Goal: Task Accomplishment & Management: Manage account settings

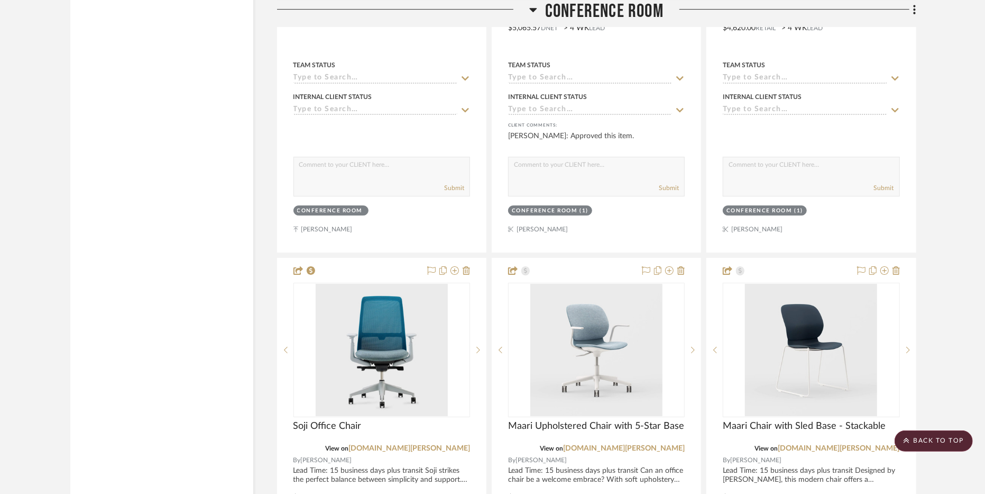
scroll to position [2288, 0]
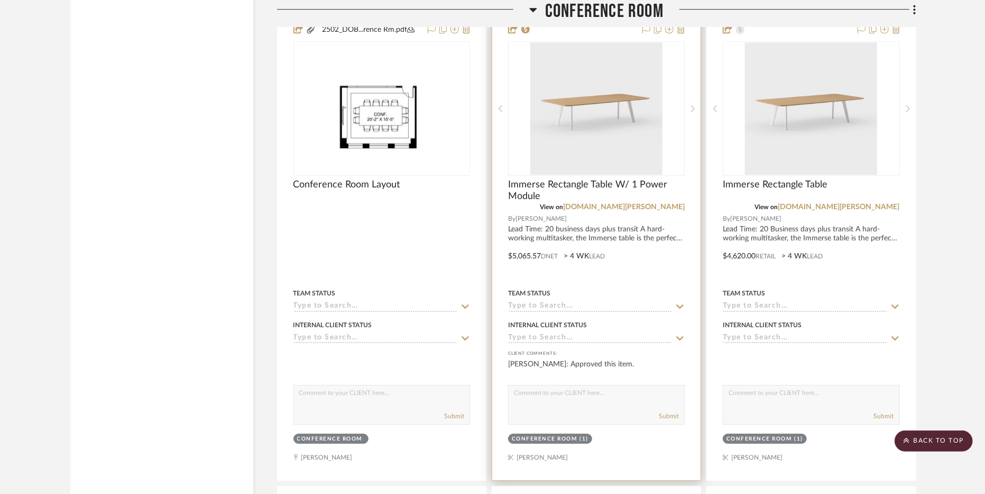
click at [633, 239] on div at bounding box center [596, 248] width 208 height 463
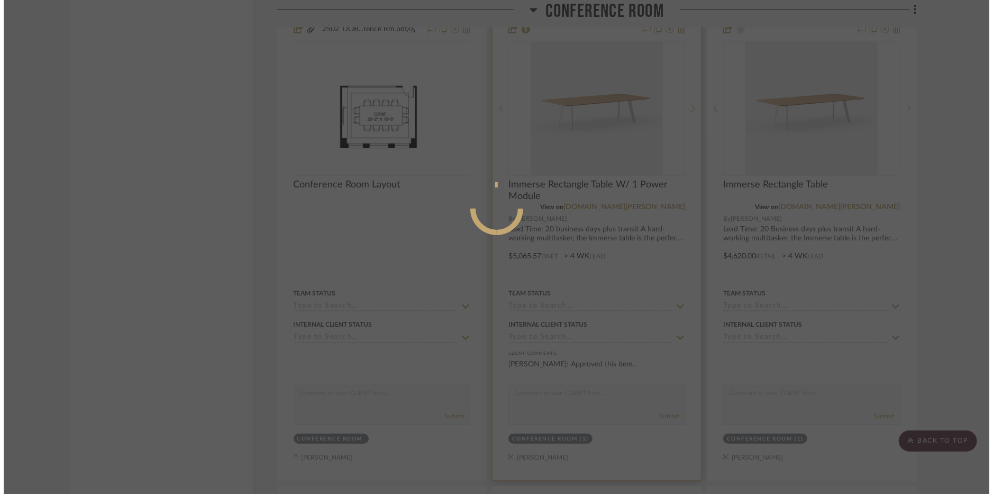
scroll to position [0, 0]
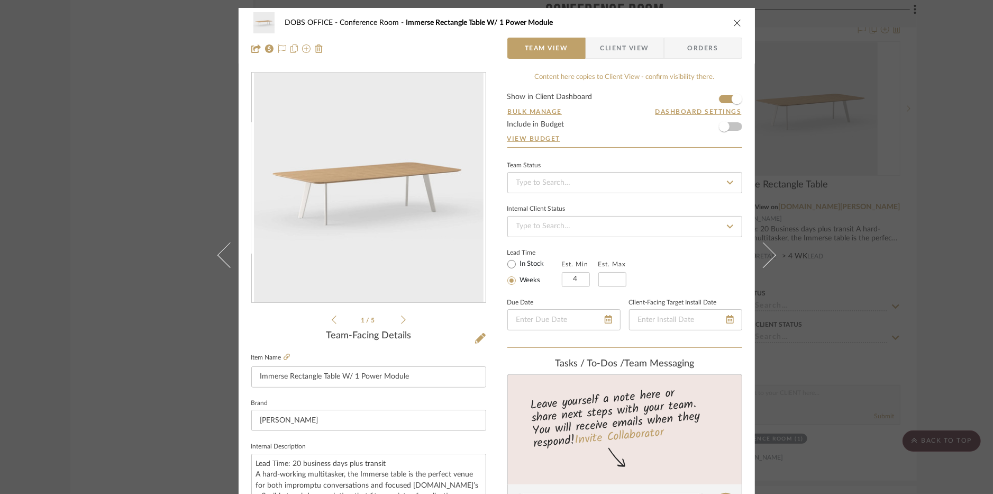
click at [615, 44] on span "Client View" at bounding box center [624, 48] width 49 height 21
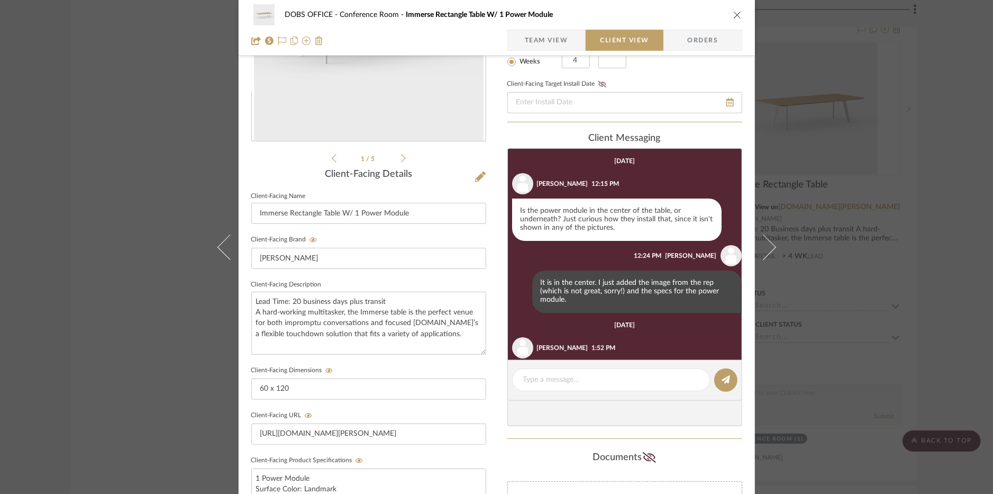
click at [733, 13] on icon "close" at bounding box center [737, 15] width 8 height 8
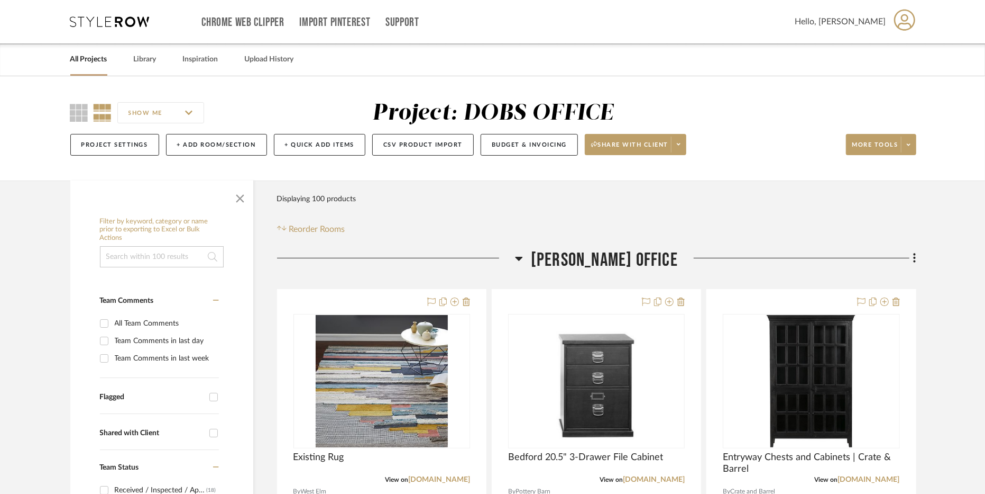
click at [92, 58] on link "All Projects" at bounding box center [88, 59] width 37 height 14
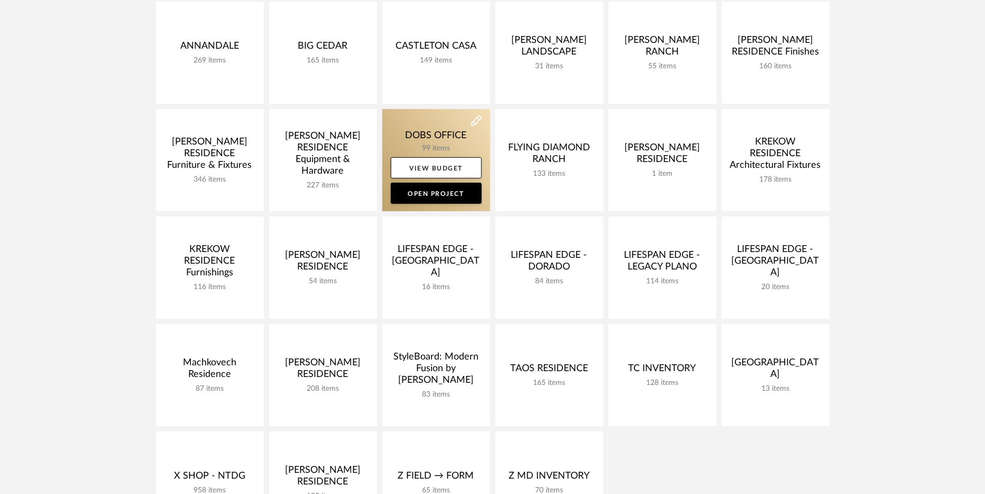
scroll to position [227, 0]
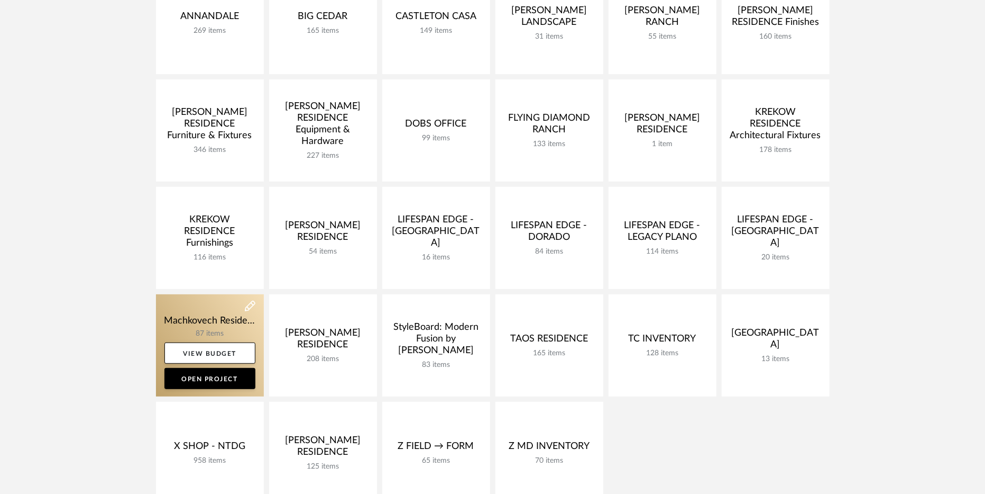
click at [210, 315] on link at bounding box center [210, 345] width 108 height 102
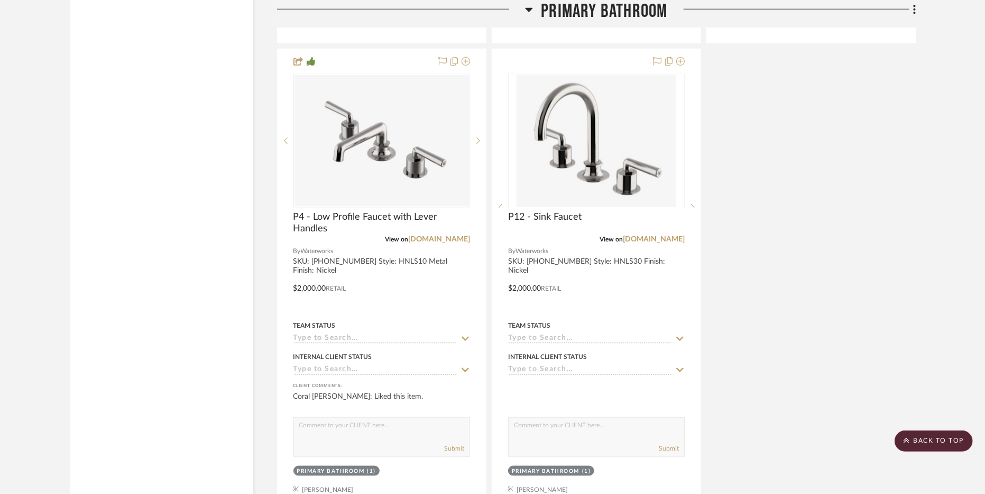
scroll to position [4145, 0]
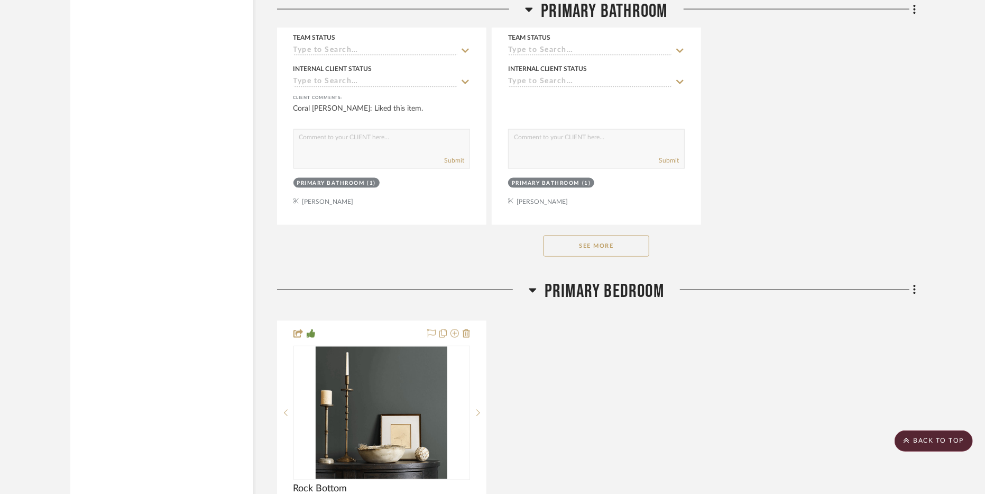
click at [601, 238] on button "See More" at bounding box center [597, 245] width 106 height 21
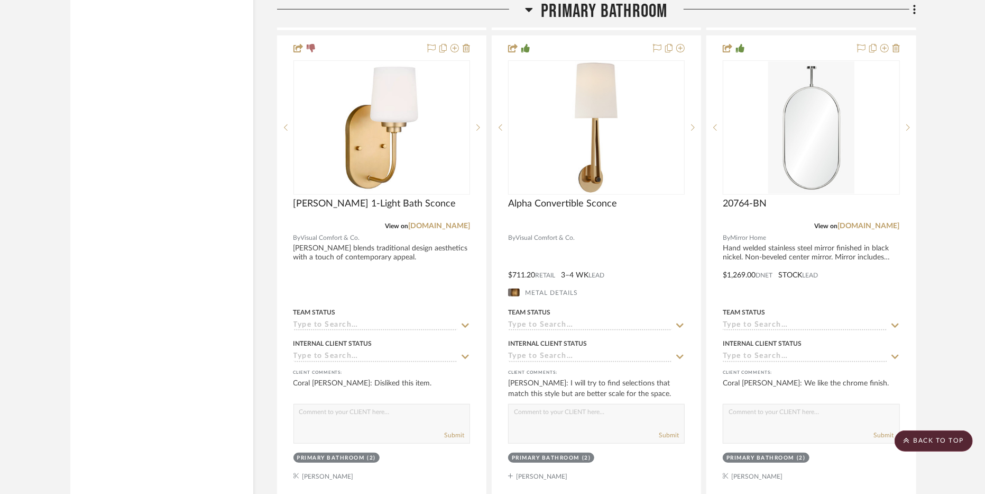
scroll to position [6181, 0]
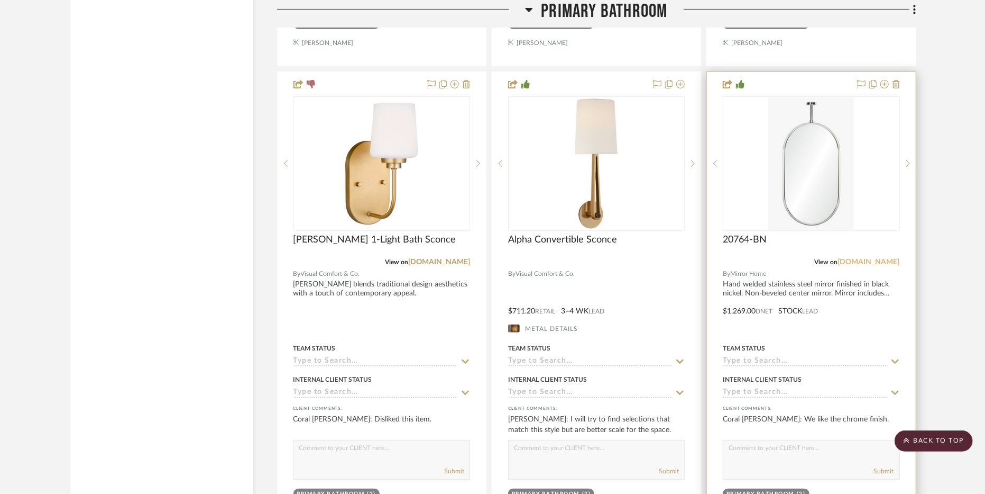
click at [875, 258] on link "[DOMAIN_NAME]" at bounding box center [869, 261] width 62 height 7
click at [807, 282] on div at bounding box center [811, 303] width 208 height 463
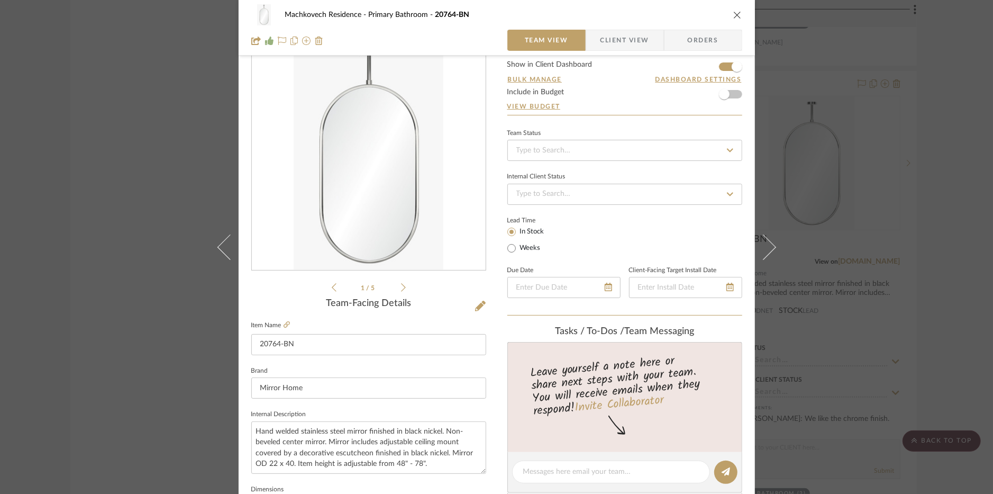
scroll to position [115, 0]
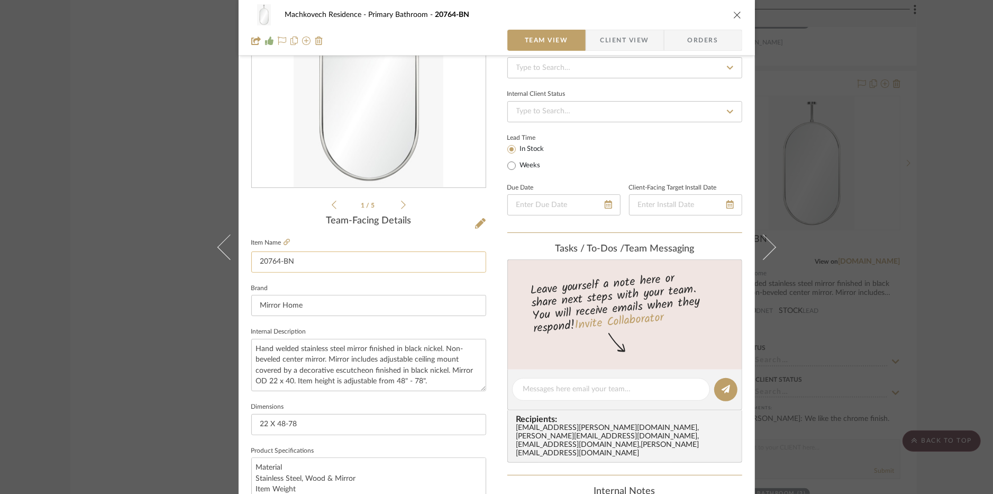
click at [359, 257] on input "20764-BN" at bounding box center [368, 261] width 235 height 21
click at [353, 260] on input "20764-BN" at bounding box center [368, 261] width 235 height 21
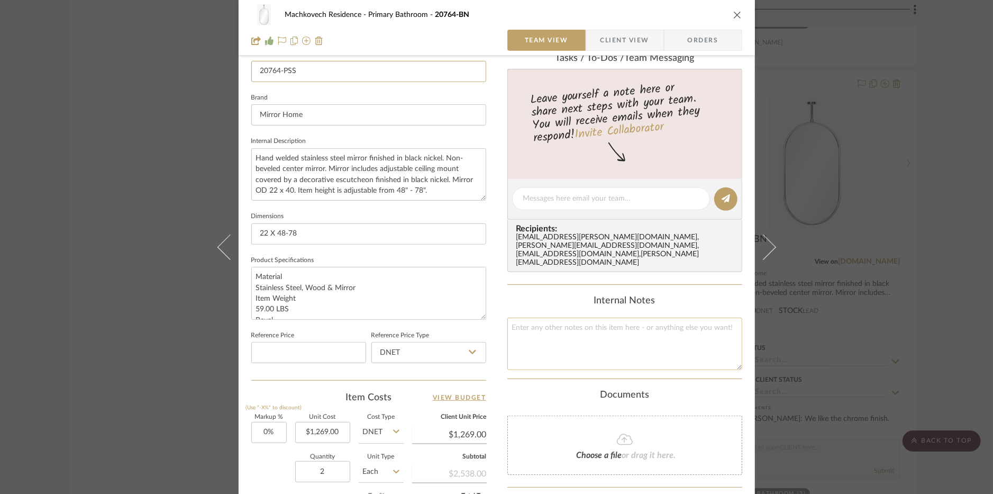
scroll to position [318, 0]
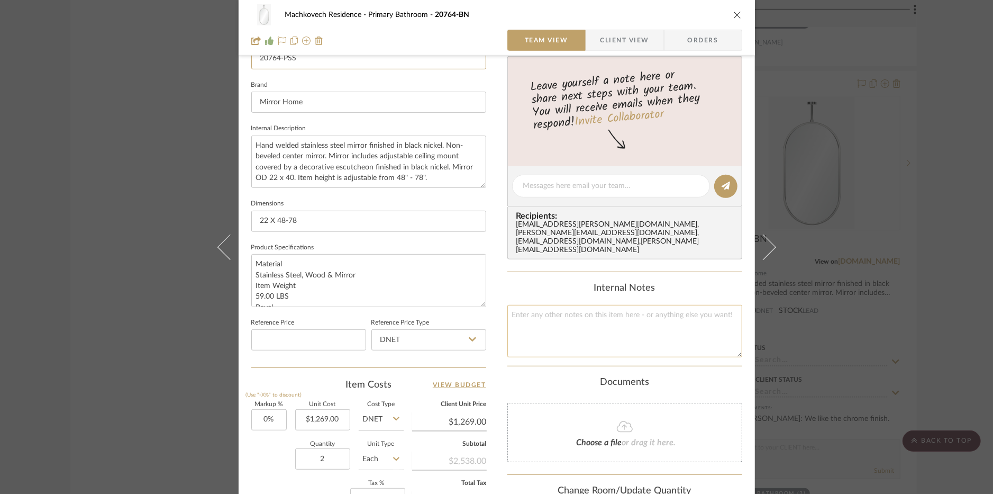
type input "20764-PSS"
click at [600, 326] on textarea at bounding box center [624, 331] width 235 height 52
type textarea "2510140001269"
click at [362, 196] on fieldset "Dimensions 22 X 48-78" at bounding box center [368, 213] width 235 height 35
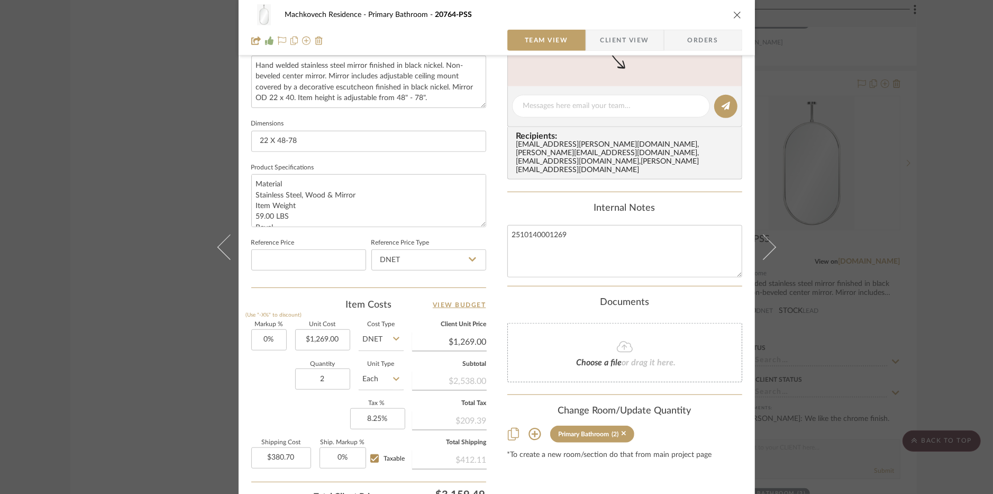
scroll to position [424, 0]
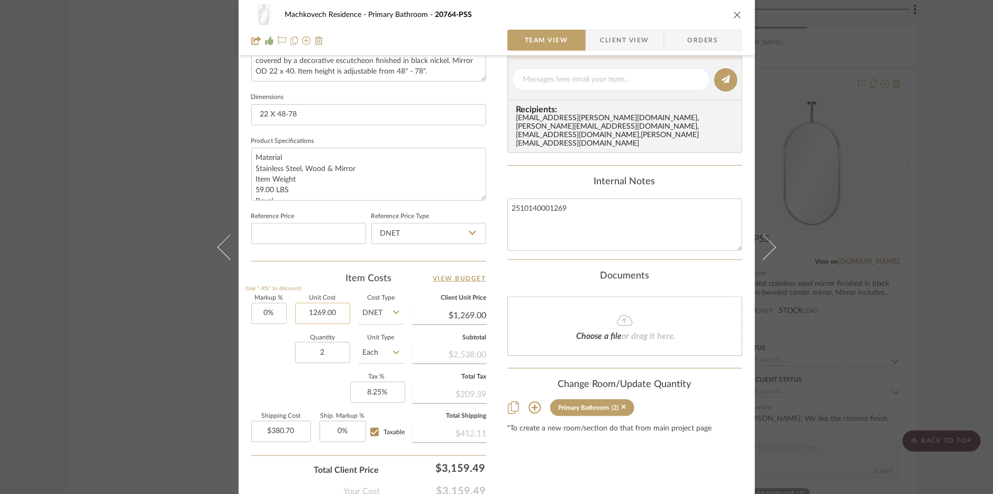
click at [337, 306] on input "1269.00" at bounding box center [322, 313] width 55 height 21
click at [336, 307] on input "1269.00" at bounding box center [322, 313] width 55 height 21
type input "$1,650.00"
click at [619, 464] on div "Content here copies to Client View - confirm visibility there. Show in Client D…" at bounding box center [624, 83] width 235 height 871
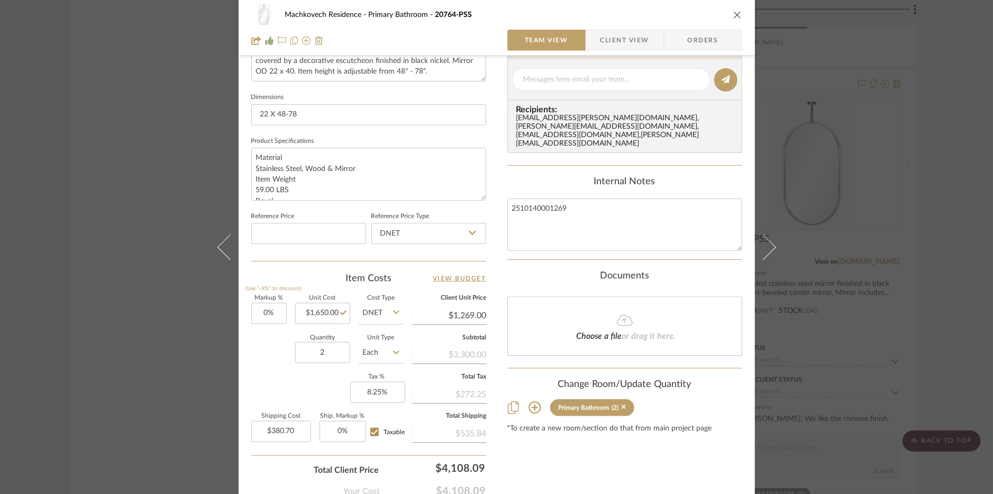
type input "$1,650.00"
type input "$495.00"
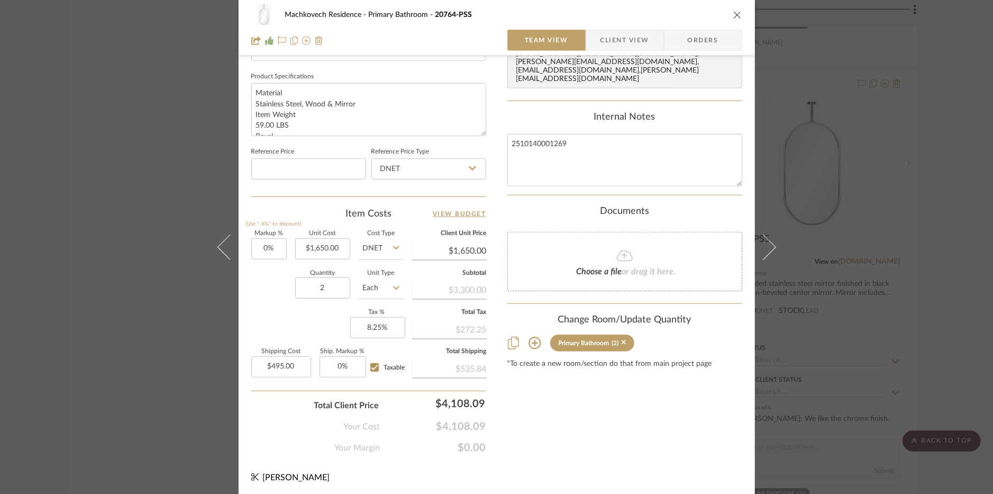
scroll to position [0, 0]
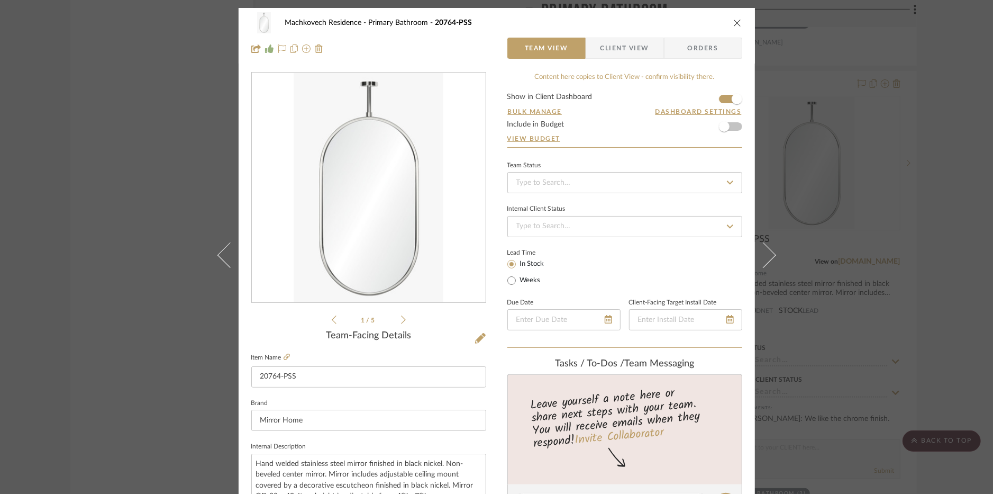
click at [620, 50] on span "Client View" at bounding box center [624, 48] width 49 height 21
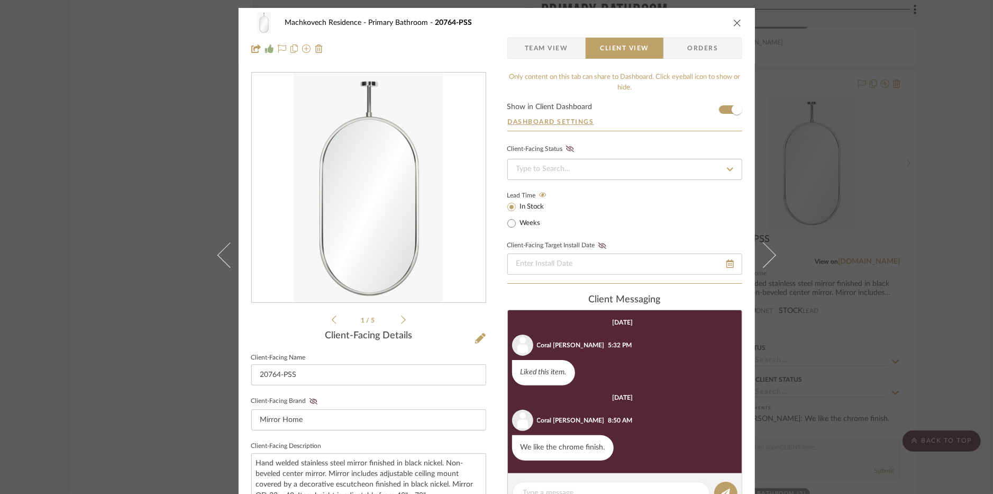
click at [734, 19] on icon "close" at bounding box center [737, 23] width 8 height 8
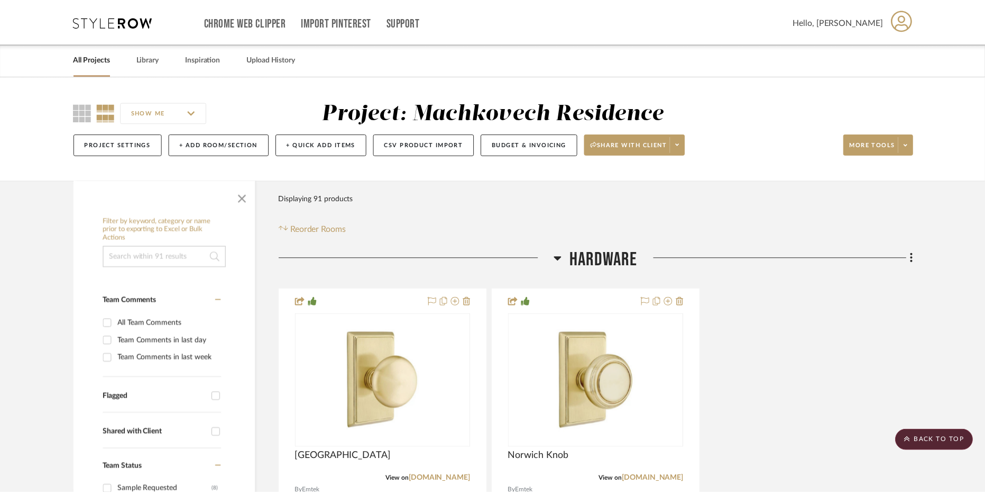
scroll to position [6181, 0]
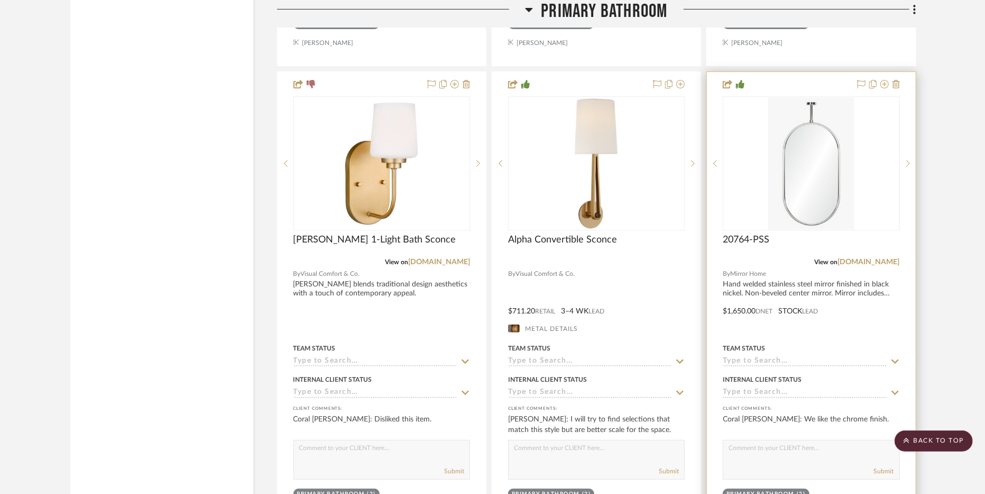
click at [815, 271] on div at bounding box center [811, 303] width 208 height 463
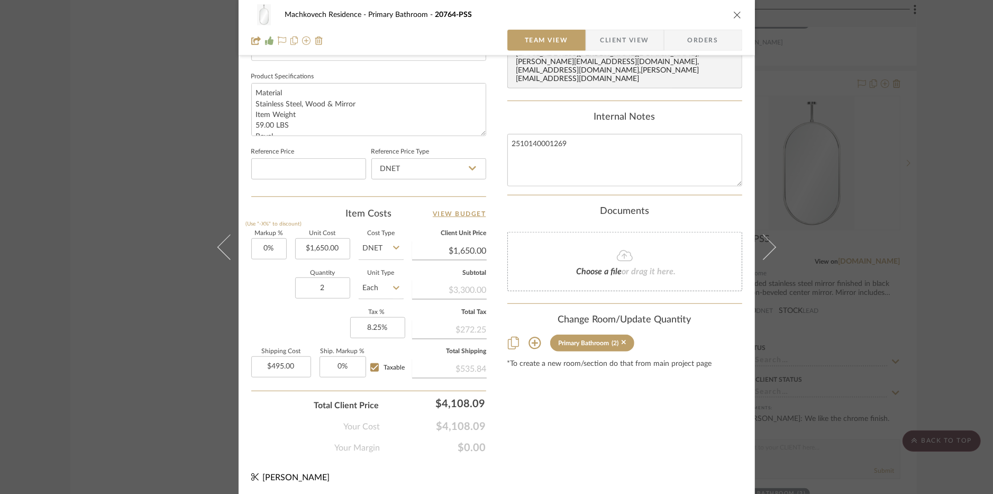
scroll to position [428, 0]
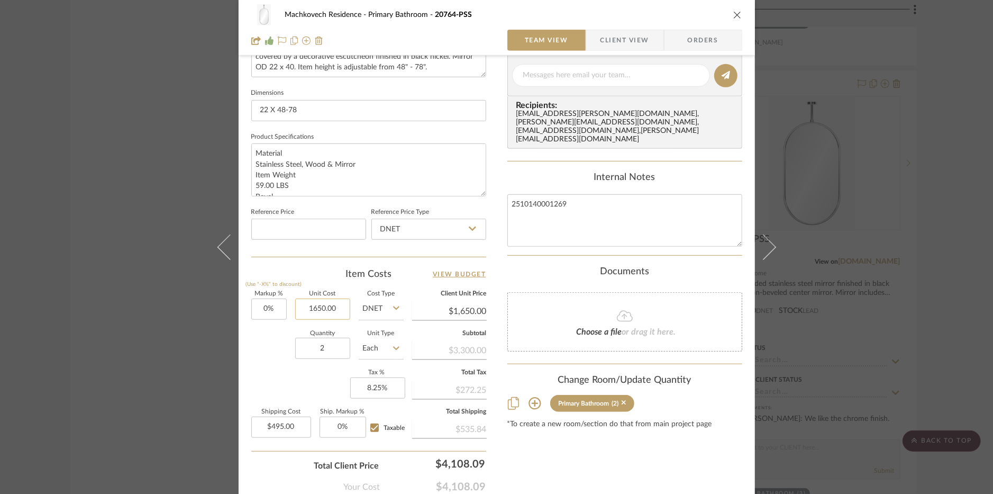
click at [336, 307] on input "1650.00" at bounding box center [322, 308] width 55 height 21
type input "$1,650.00"
click at [387, 305] on input "DNET" at bounding box center [381, 308] width 45 height 21
click at [405, 363] on div "Retail" at bounding box center [420, 361] width 131 height 27
type input "Retail"
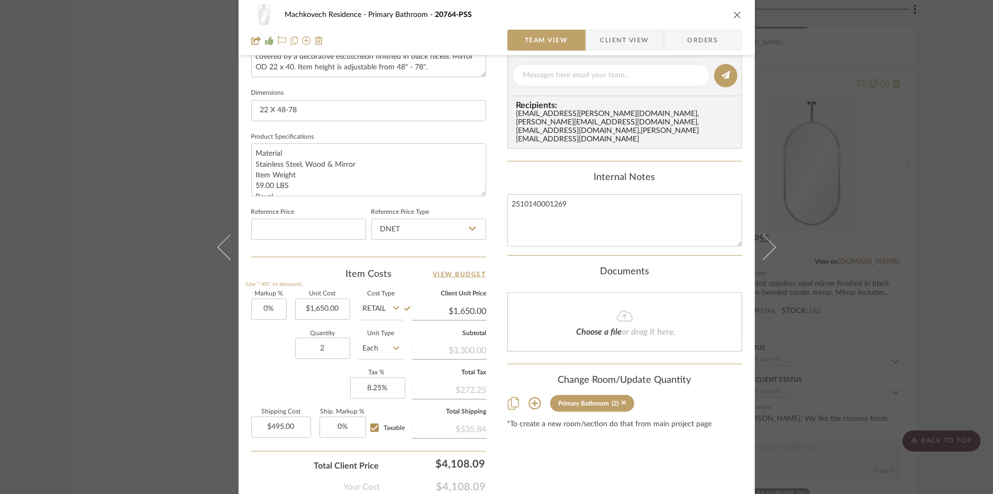
click at [578, 416] on div "Content here copies to Client View - confirm visibility there. Show in Client D…" at bounding box center [624, 78] width 235 height 871
click at [734, 13] on icon "close" at bounding box center [737, 15] width 8 height 8
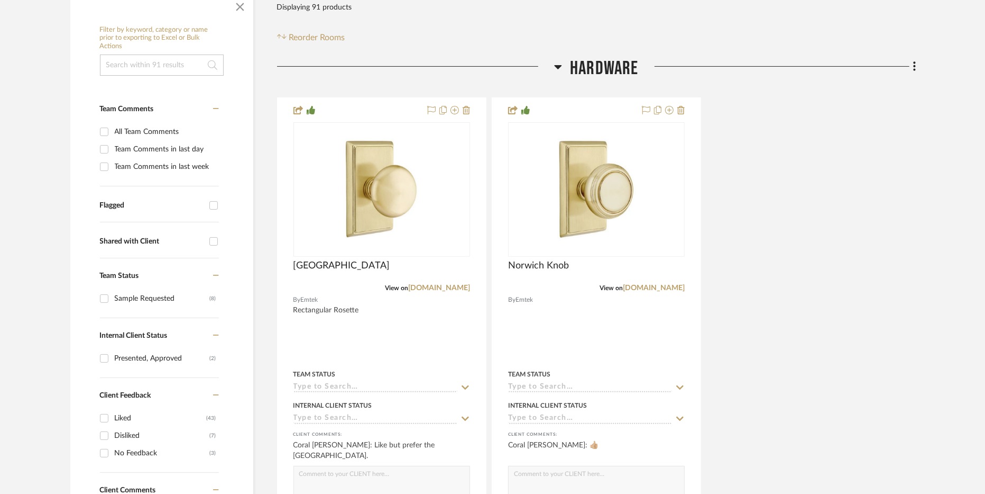
scroll to position [221, 0]
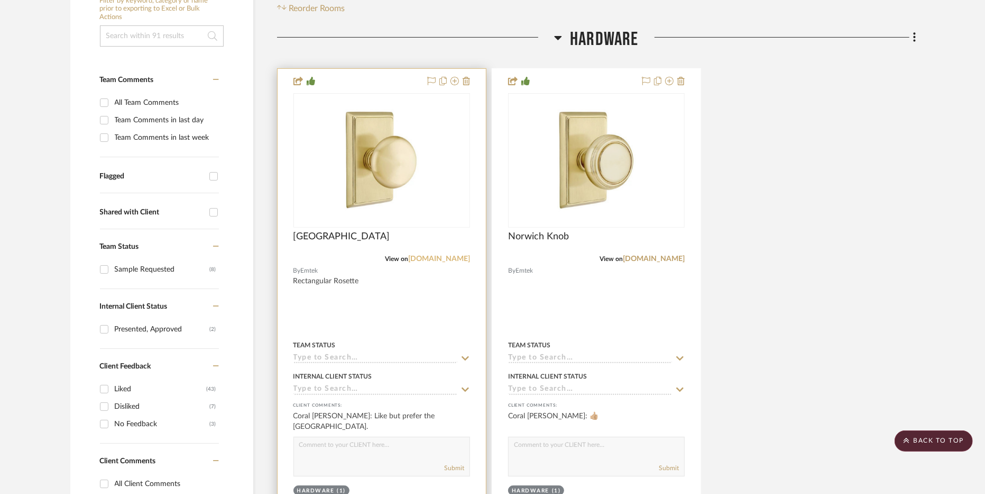
click at [460, 257] on link "[DOMAIN_NAME]" at bounding box center [439, 258] width 62 height 7
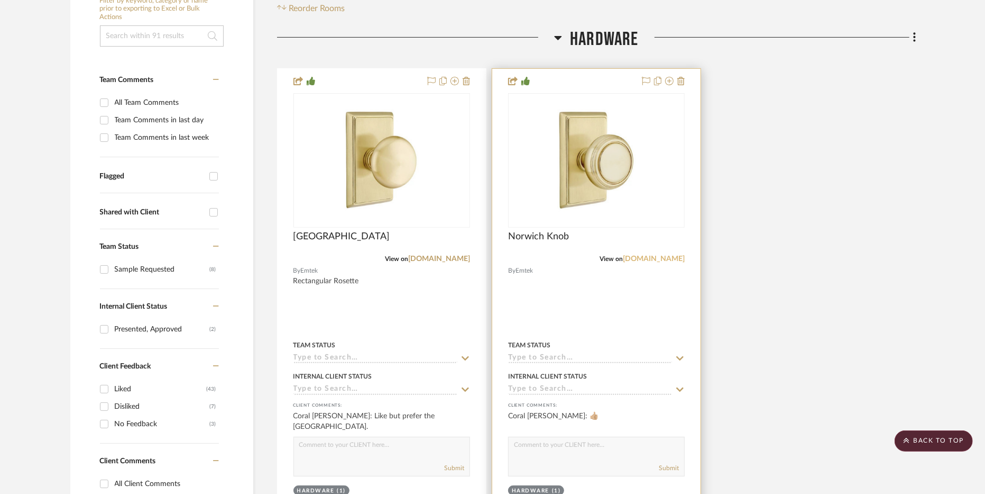
click at [656, 257] on link "[DOMAIN_NAME]" at bounding box center [654, 258] width 62 height 7
click at [582, 186] on img "0" at bounding box center [597, 160] width 132 height 132
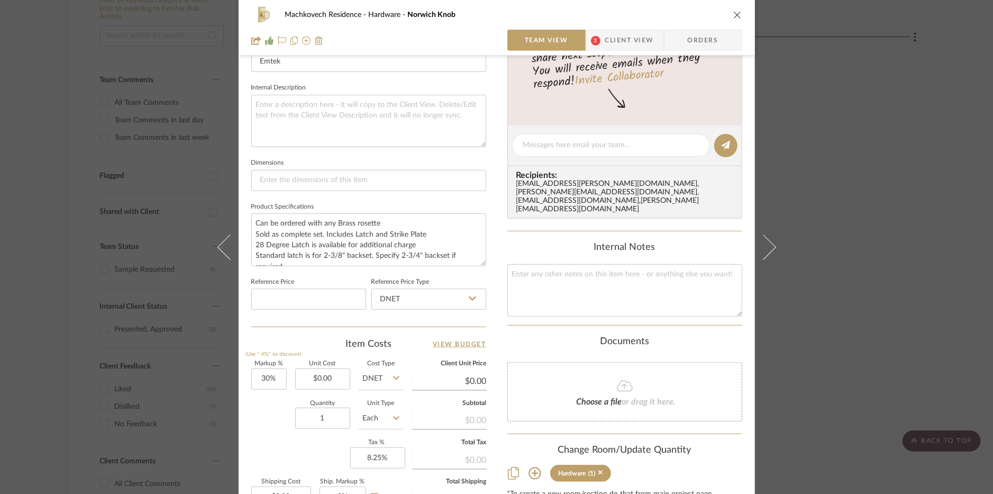
scroll to position [358, 0]
click at [543, 283] on textarea at bounding box center [624, 290] width 235 height 52
type textarea "236"
type input "0.00"
click at [332, 378] on input "0.00" at bounding box center [322, 379] width 55 height 21
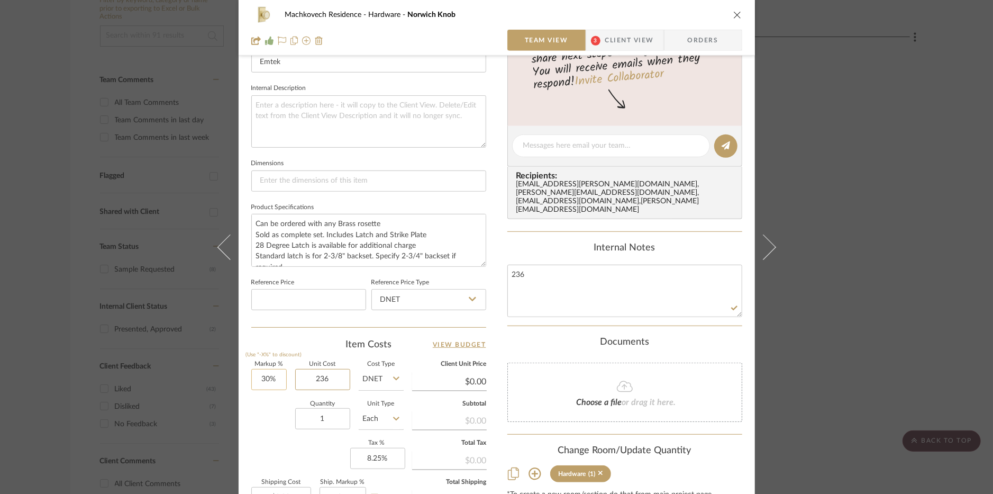
type input "236"
type input "30"
type input "$236.00"
click at [271, 377] on input "30" at bounding box center [268, 379] width 35 height 21
type input "0"
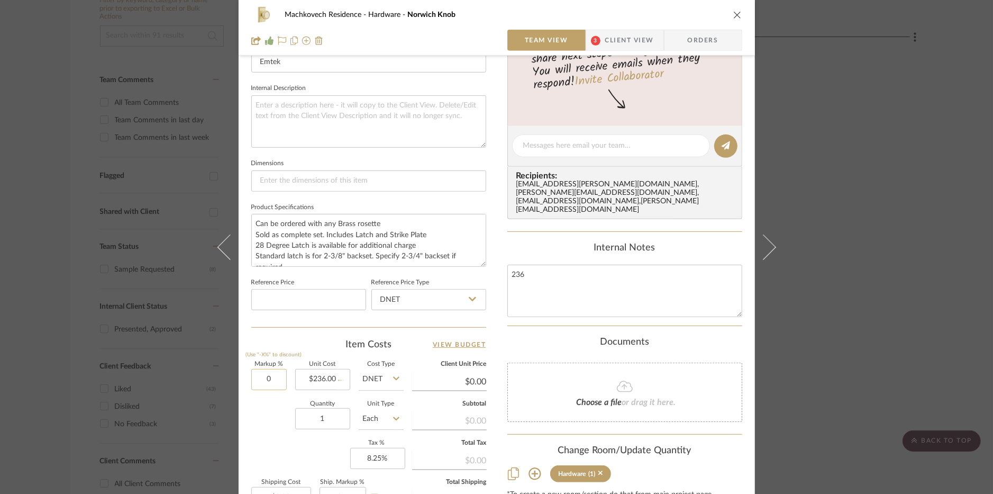
type input "$306.80"
type input "$46.02"
type input "0%"
click at [604, 287] on textarea "236" at bounding box center [624, 290] width 235 height 52
type input "$236.00"
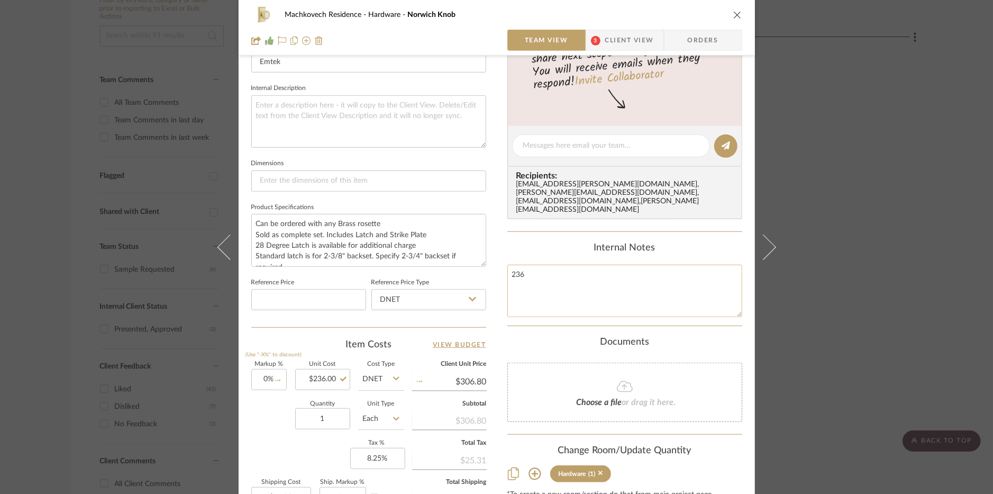
type input "$35.40"
click at [564, 264] on textarea "236" at bounding box center [624, 290] width 235 height 52
type textarea "250114000118"
click at [716, 336] on div "Documents" at bounding box center [624, 342] width 235 height 12
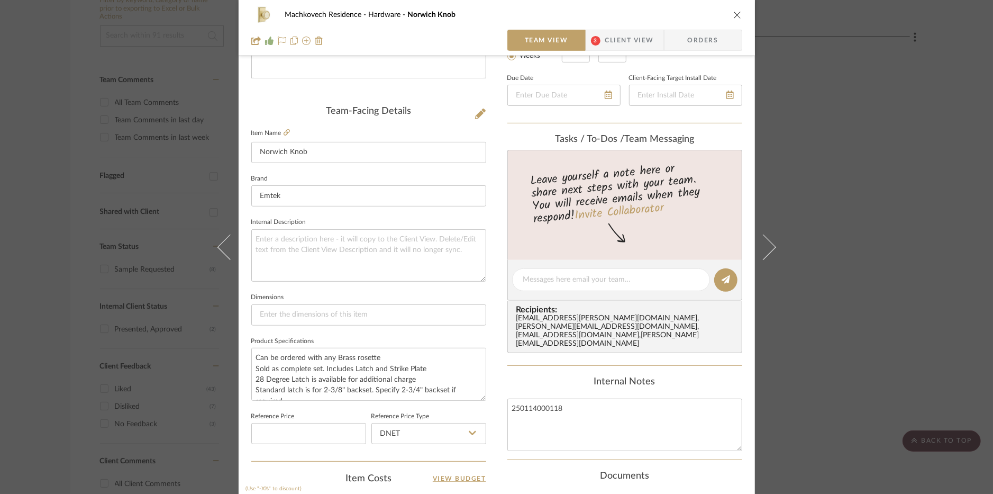
scroll to position [0, 0]
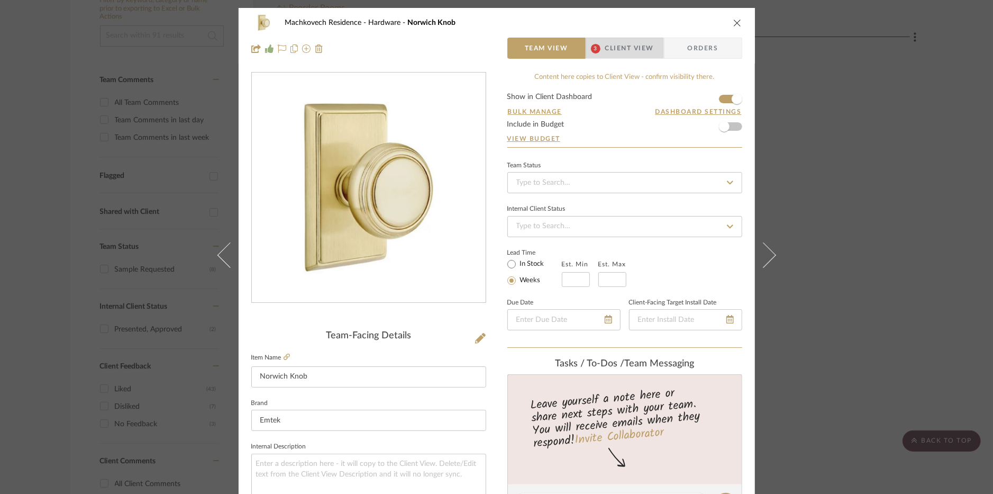
click at [605, 43] on span "Client View" at bounding box center [629, 48] width 49 height 21
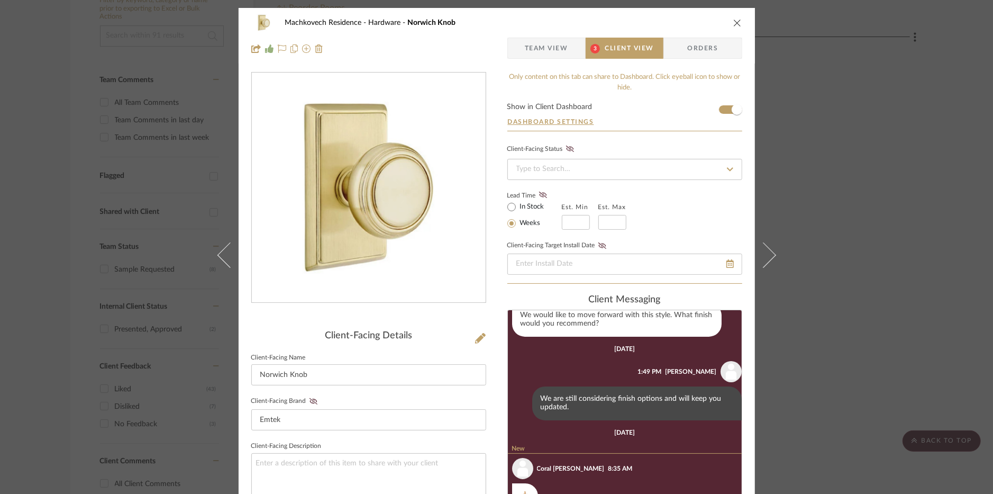
click at [556, 36] on div "Machkovech Residence Hardware Norwich Knob Team View 3 Client View Orders" at bounding box center [497, 36] width 516 height 56
click at [556, 48] on span "Team View" at bounding box center [546, 48] width 43 height 21
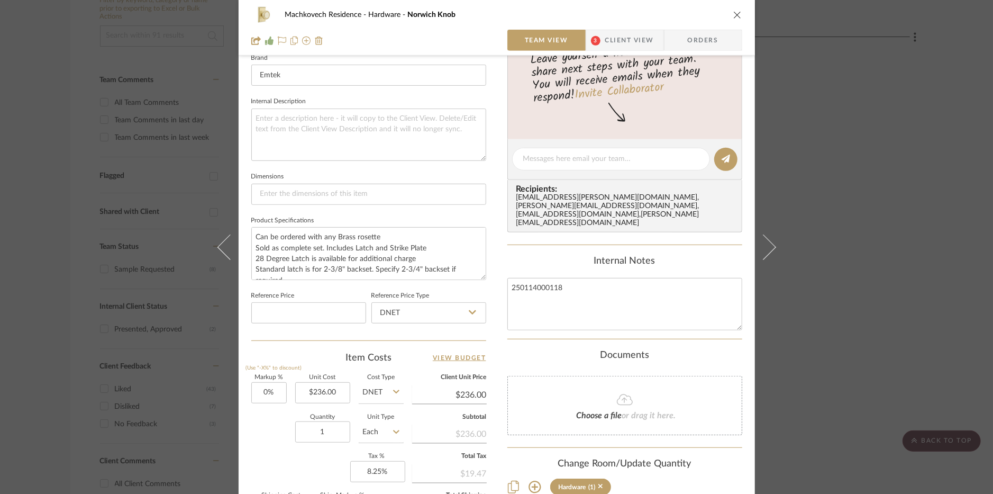
scroll to position [369, 0]
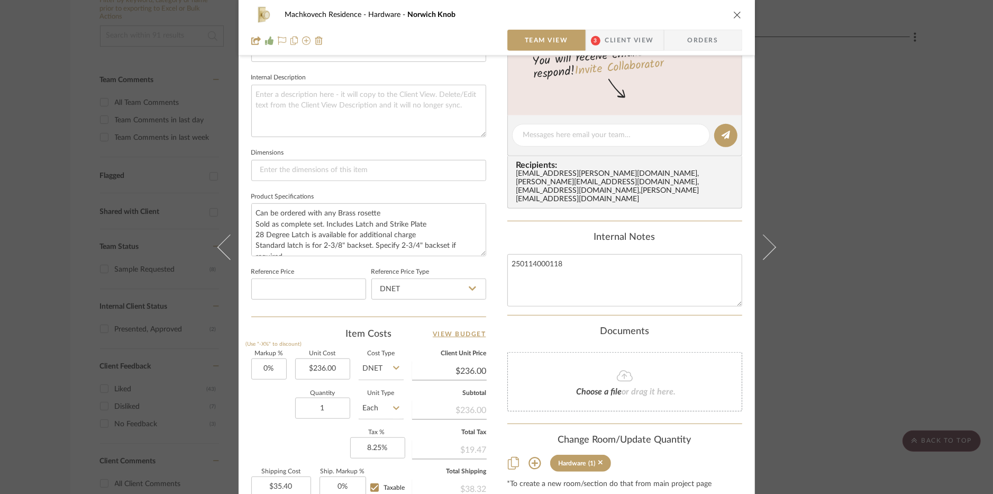
click at [734, 14] on icon "close" at bounding box center [737, 15] width 8 height 8
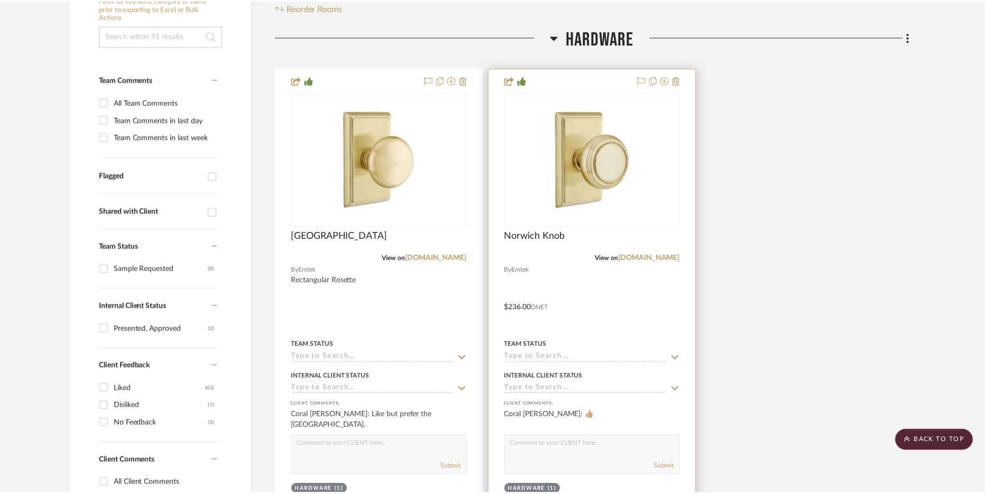
scroll to position [221, 0]
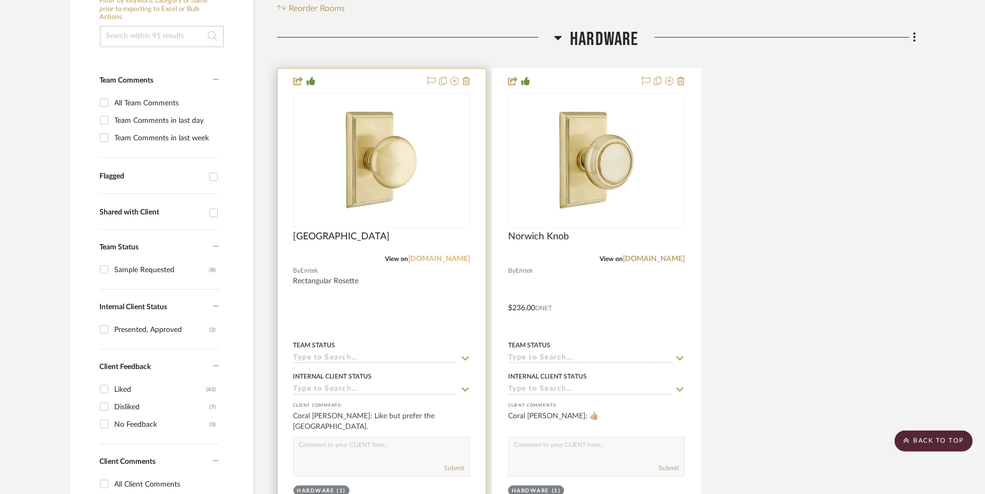
click at [460, 258] on link "[DOMAIN_NAME]" at bounding box center [439, 258] width 62 height 7
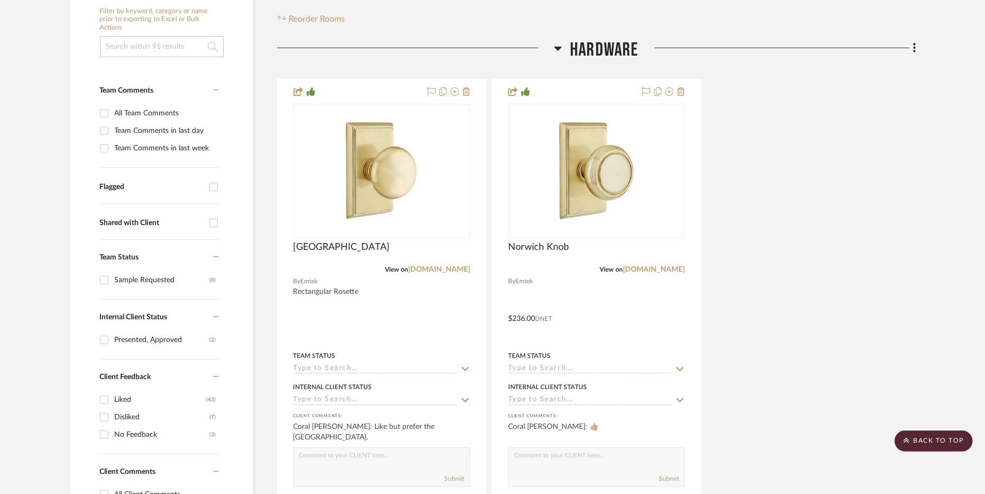
scroll to position [208, 0]
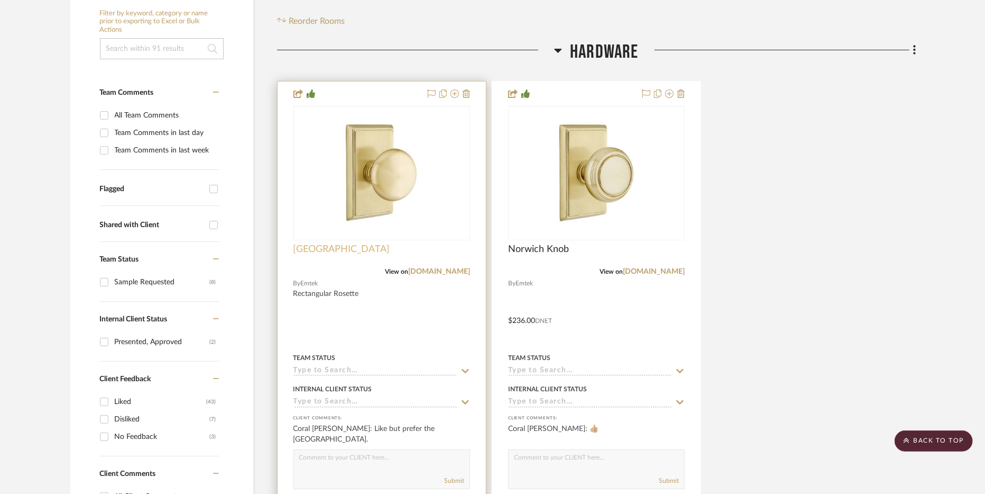
click at [354, 253] on span "[GEOGRAPHIC_DATA]" at bounding box center [342, 249] width 97 height 12
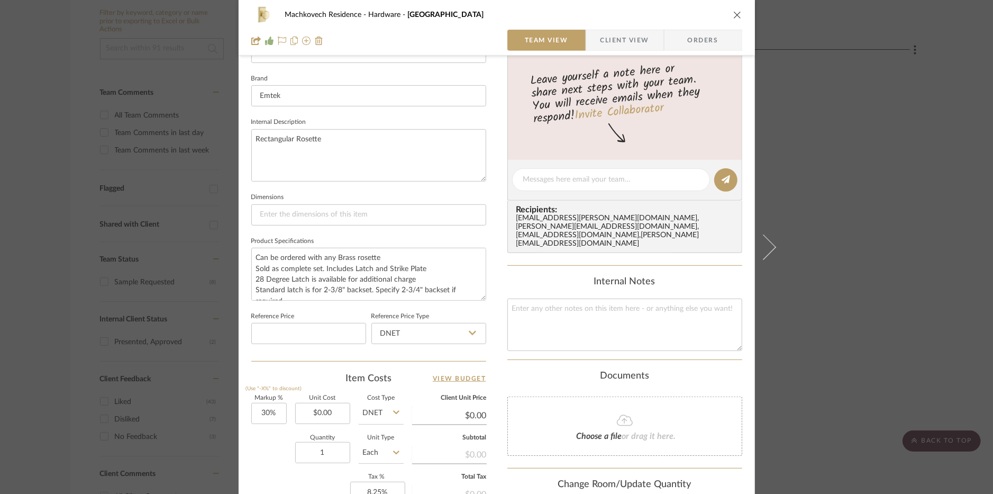
scroll to position [326, 0]
click at [334, 405] on input "0.00" at bounding box center [322, 411] width 55 height 21
type input "2360.00"
type input "30"
type input "$2,360.00"
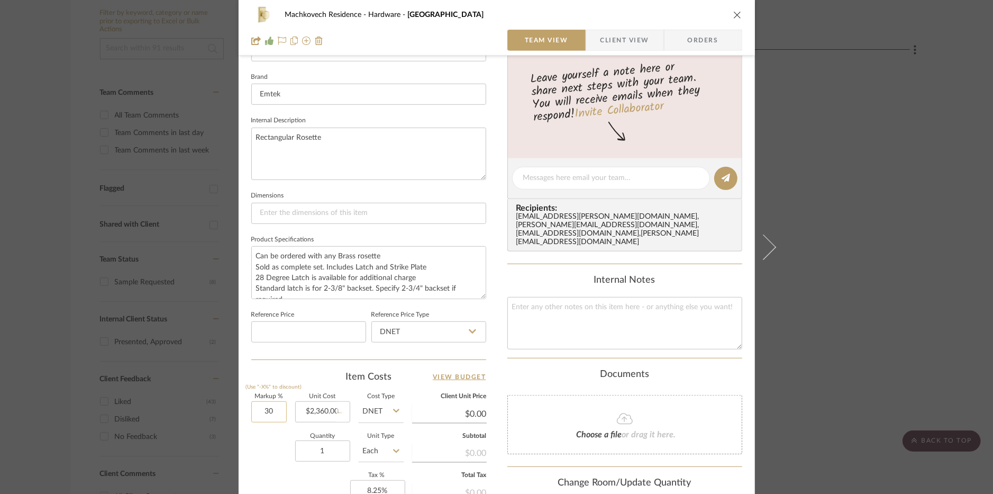
click at [277, 409] on input "30" at bounding box center [268, 411] width 35 height 21
type input "0"
type input "$3,068.00"
type input "$460.20"
type input "0%"
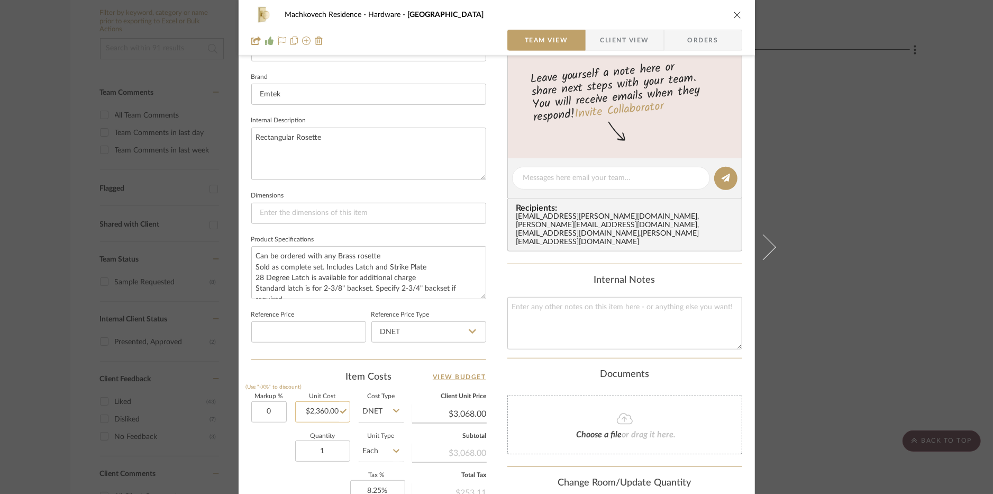
type input "2360.00"
click at [325, 410] on input "2360.00" at bounding box center [322, 411] width 55 height 21
type input "$2,360.00"
type input "$354.00"
type input "$236.00"
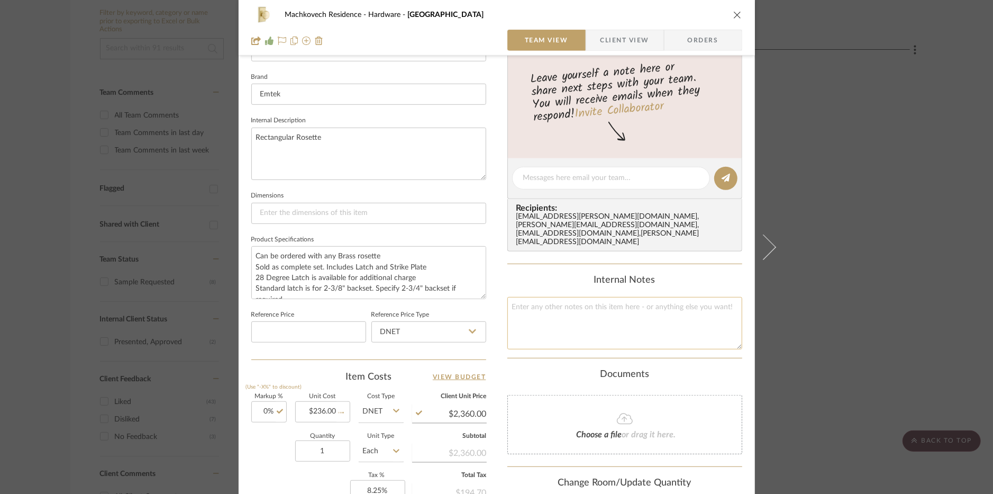
click at [614, 306] on textarea at bounding box center [624, 323] width 235 height 52
type input "$236.00"
type input "$35.40"
type textarea "251014000118"
click at [736, 369] on div "Documents" at bounding box center [624, 375] width 235 height 12
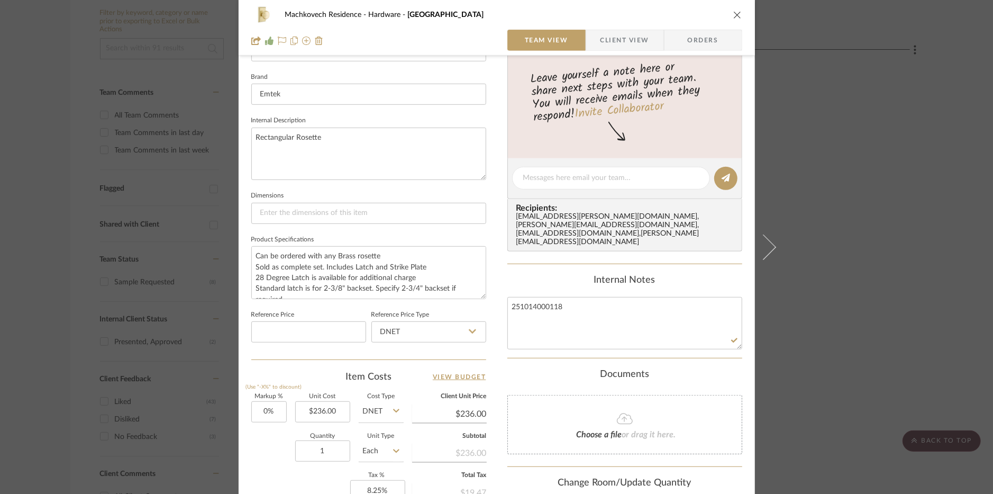
click at [733, 13] on icon "close" at bounding box center [737, 15] width 8 height 8
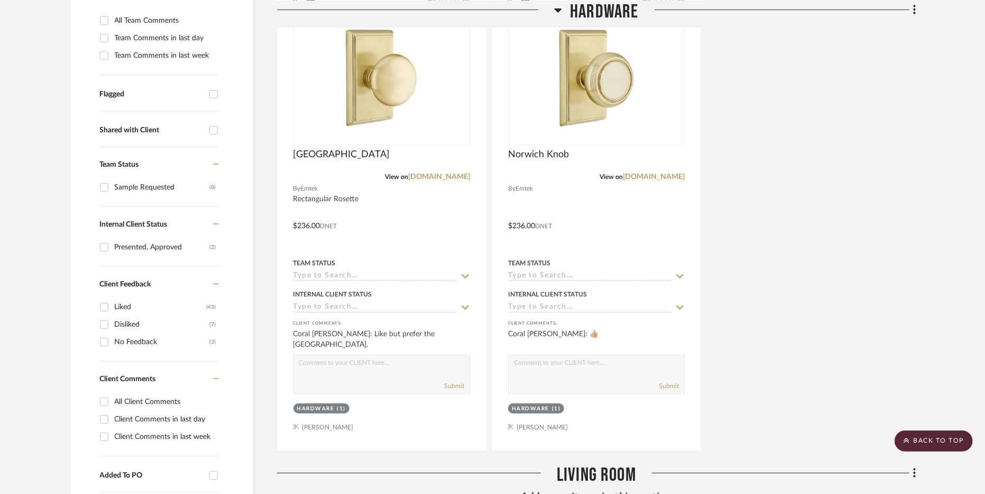
scroll to position [305, 0]
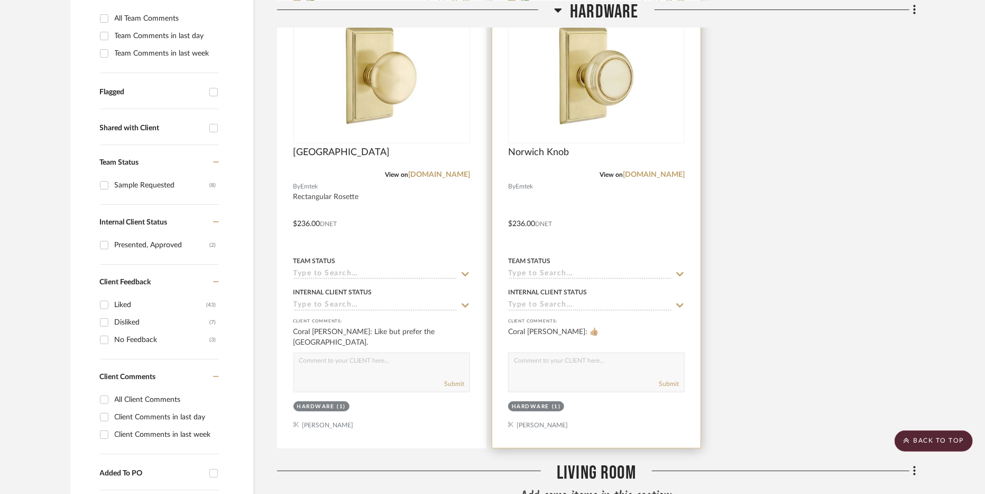
click at [621, 229] on div at bounding box center [596, 216] width 208 height 463
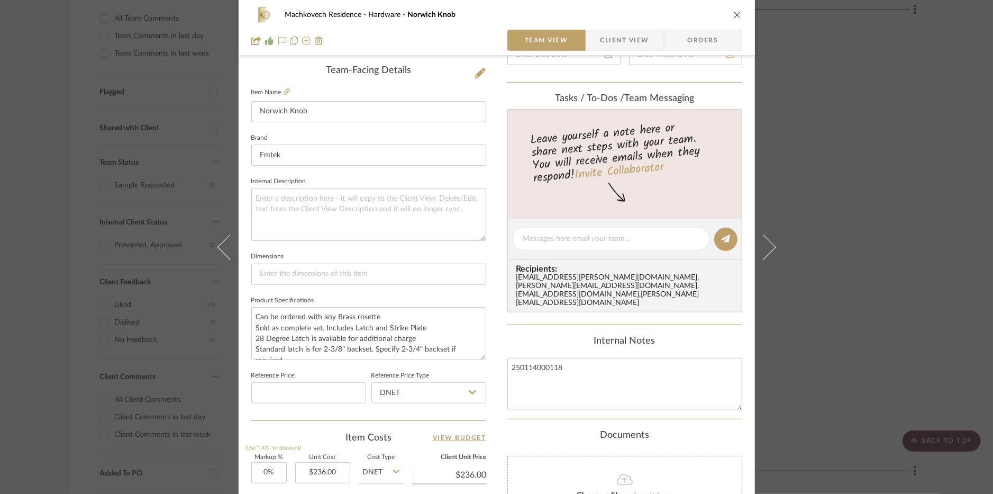
scroll to position [287, 0]
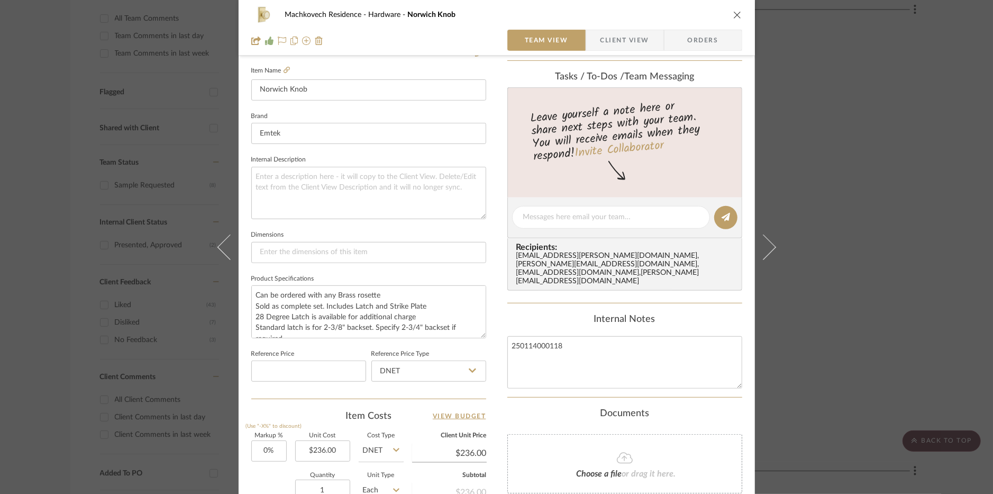
click at [373, 455] on input "DNET" at bounding box center [381, 450] width 45 height 21
click at [396, 417] on div "Retail" at bounding box center [420, 421] width 131 height 27
type input "Retail"
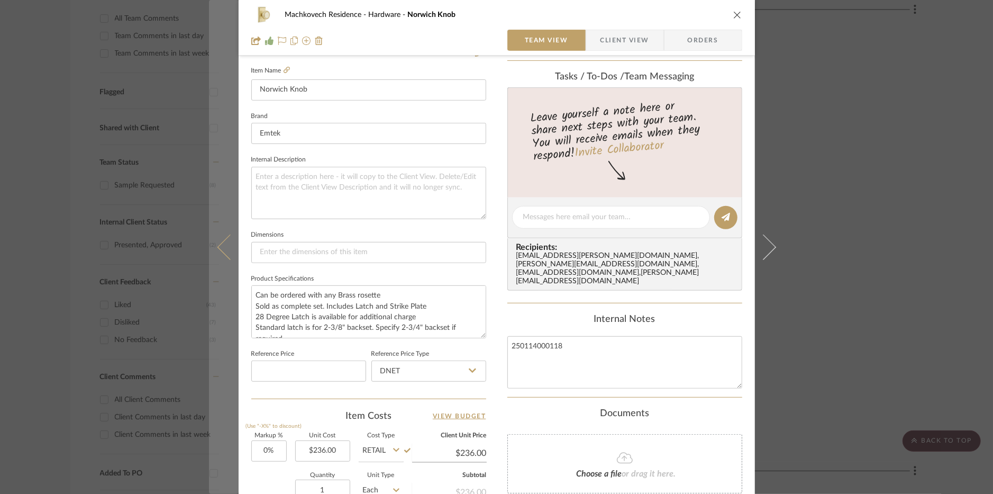
click at [221, 259] on button at bounding box center [224, 247] width 30 height 494
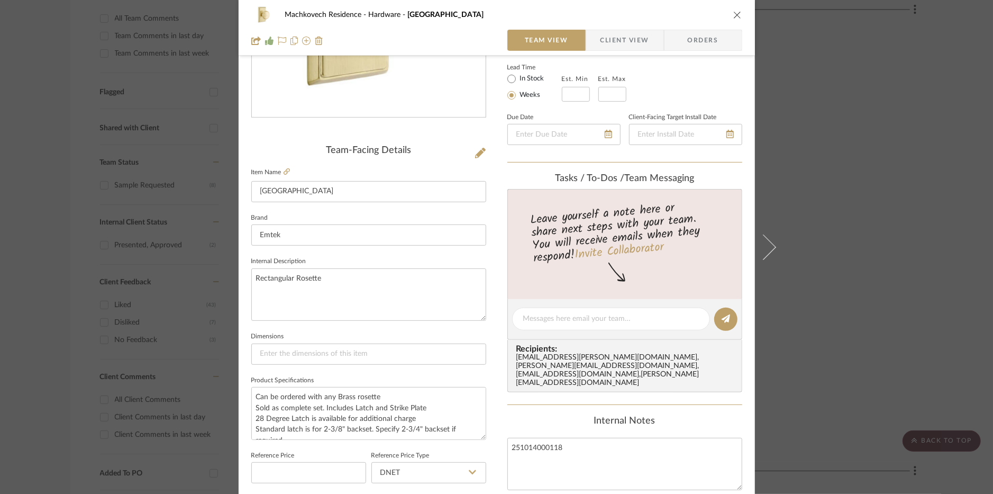
scroll to position [261, 0]
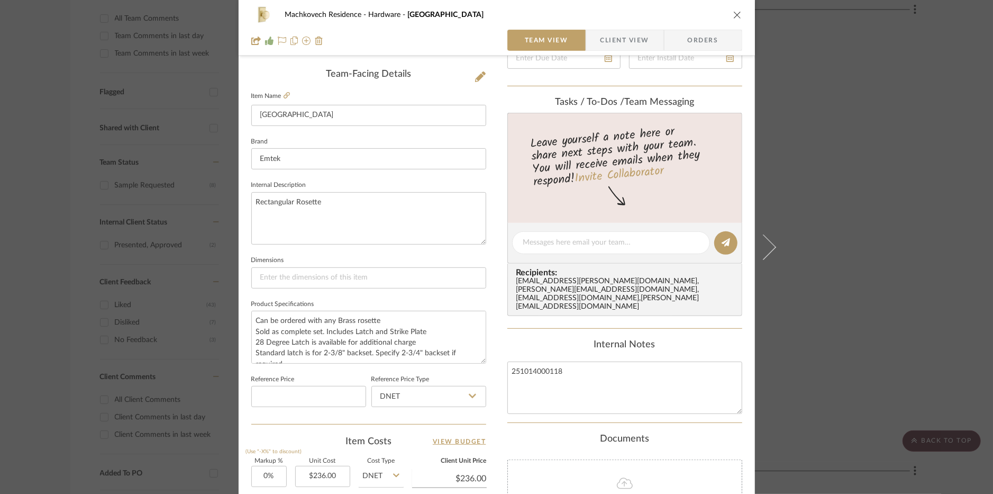
click at [385, 475] on input "DNET" at bounding box center [381, 475] width 45 height 21
click at [397, 443] on div "Retail" at bounding box center [420, 447] width 131 height 27
type input "Retail"
click at [495, 419] on div "Machkovech Residence Hardware Providence Knob Team View Client View Orders Team…" at bounding box center [497, 235] width 516 height 977
click at [736, 13] on icon "close" at bounding box center [737, 15] width 8 height 8
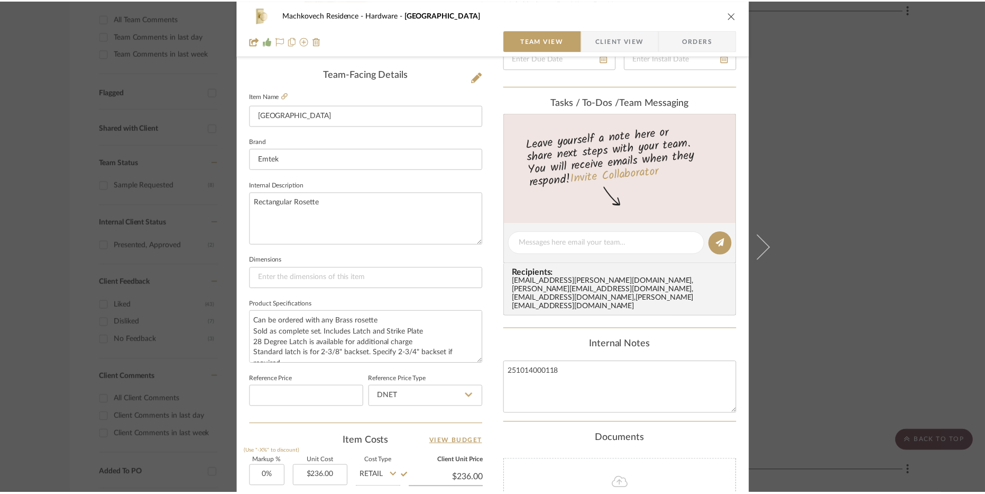
scroll to position [305, 0]
